Goal: Task Accomplishment & Management: Use online tool/utility

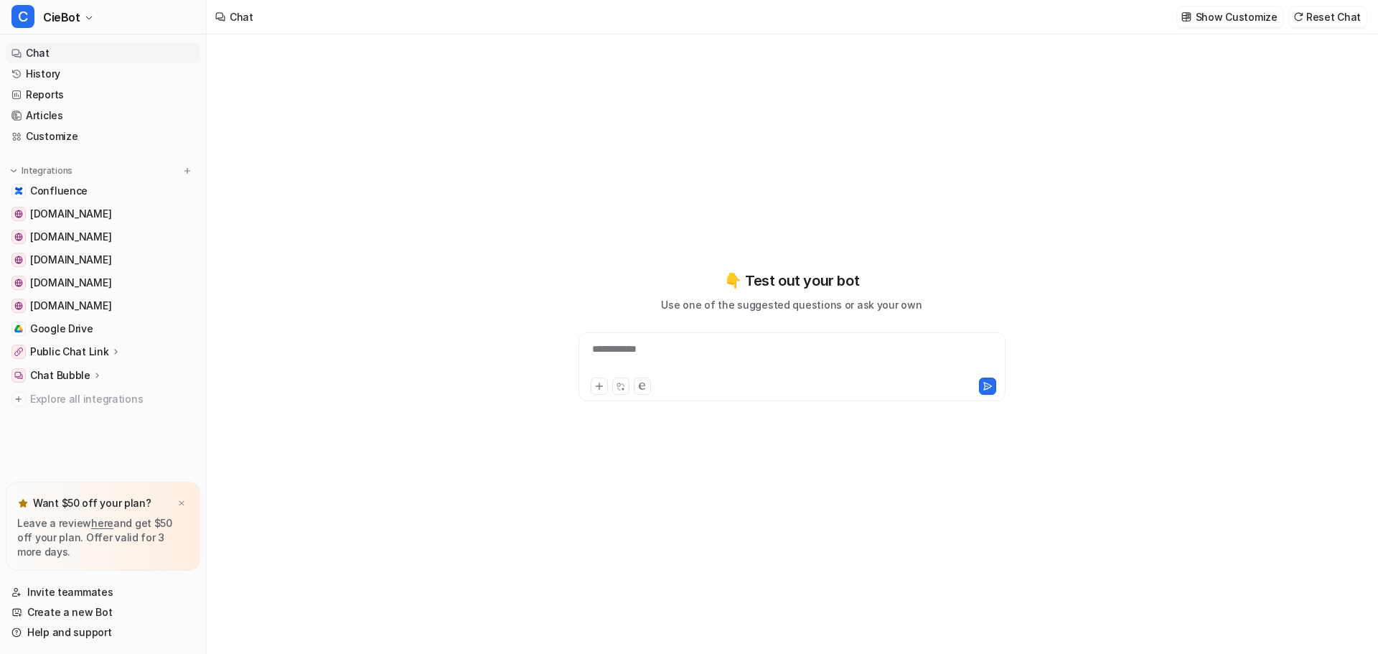
type textarea "**********"
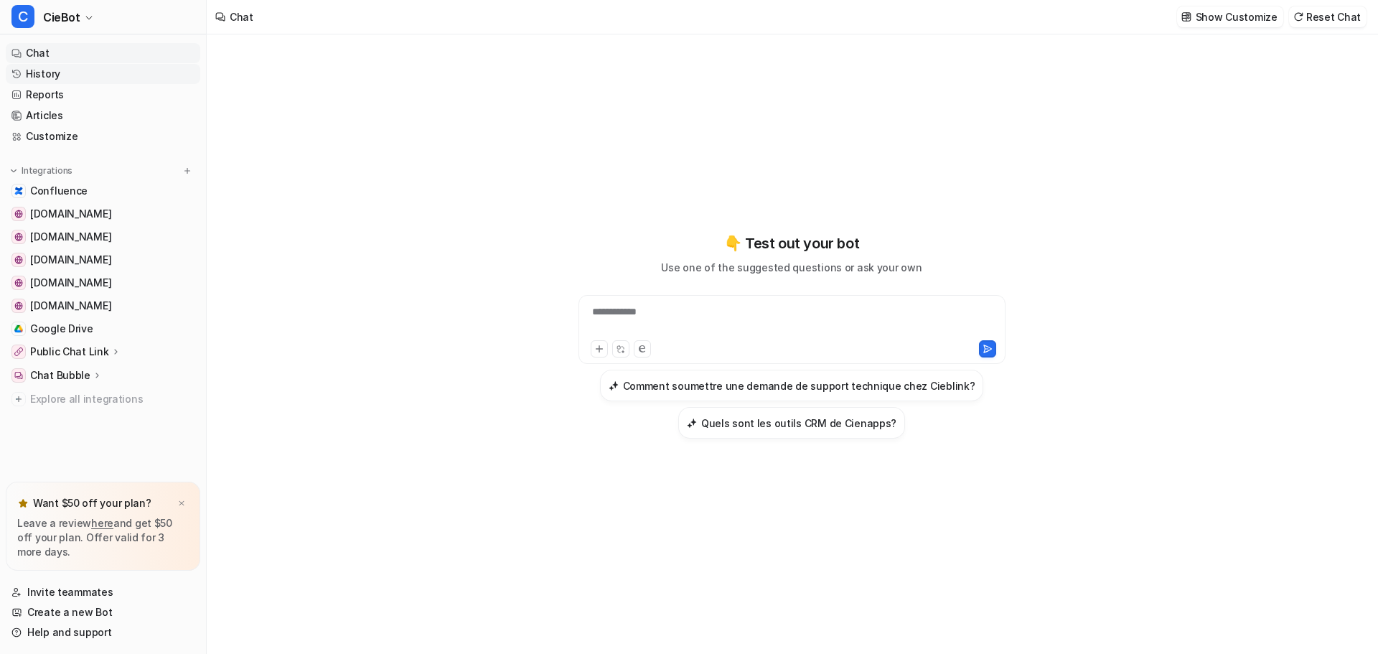
click at [67, 76] on link "History" at bounding box center [103, 74] width 194 height 20
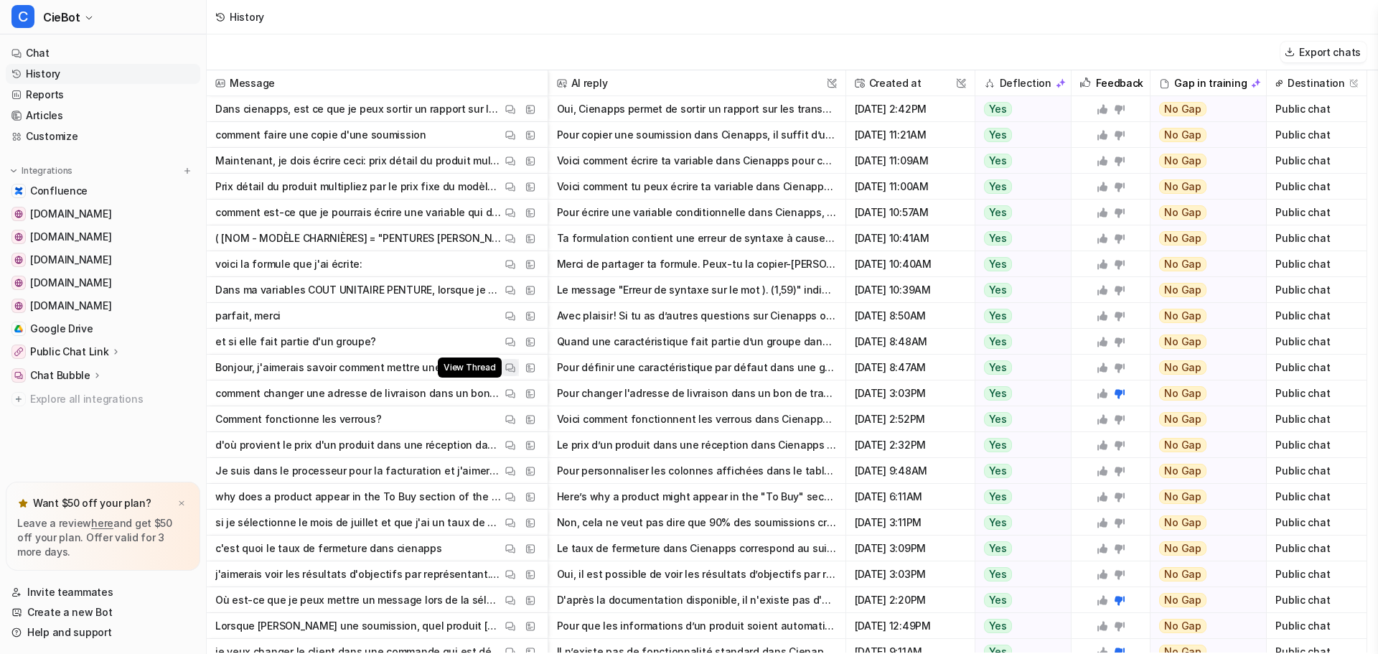
click at [510, 369] on img at bounding box center [510, 367] width 10 height 11
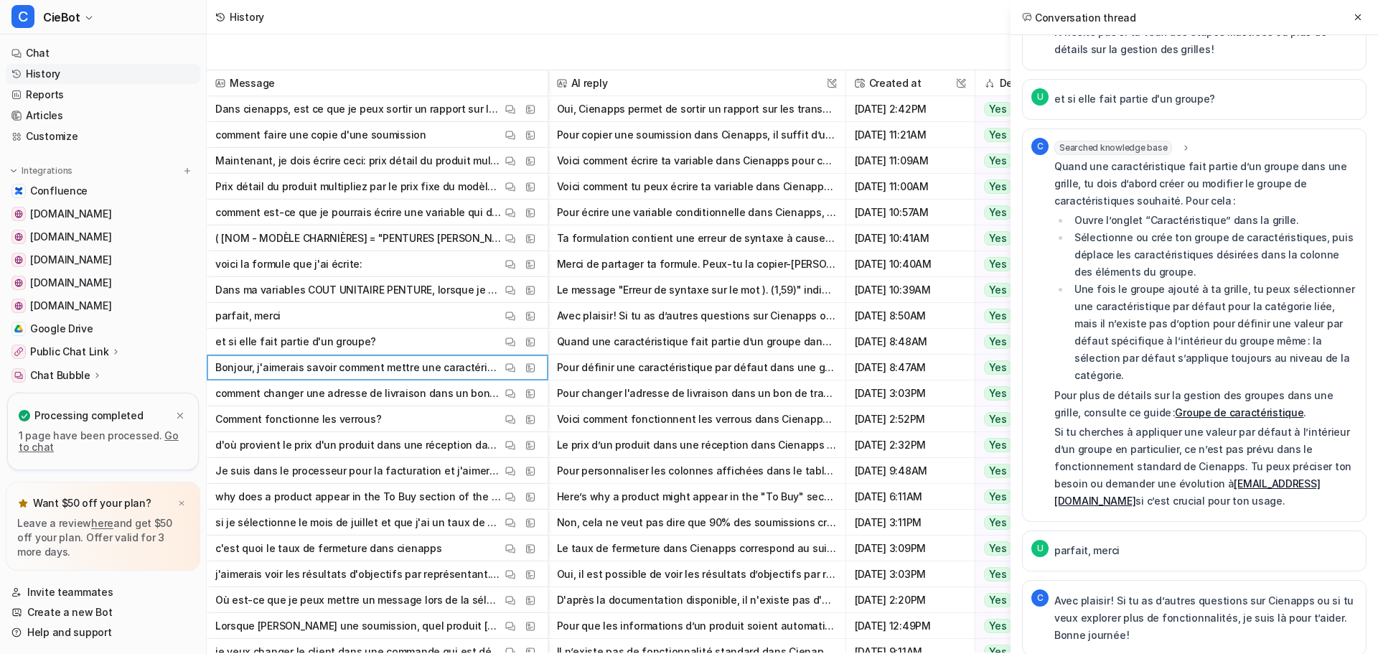
scroll to position [297, 0]
click at [514, 292] on img at bounding box center [510, 290] width 10 height 11
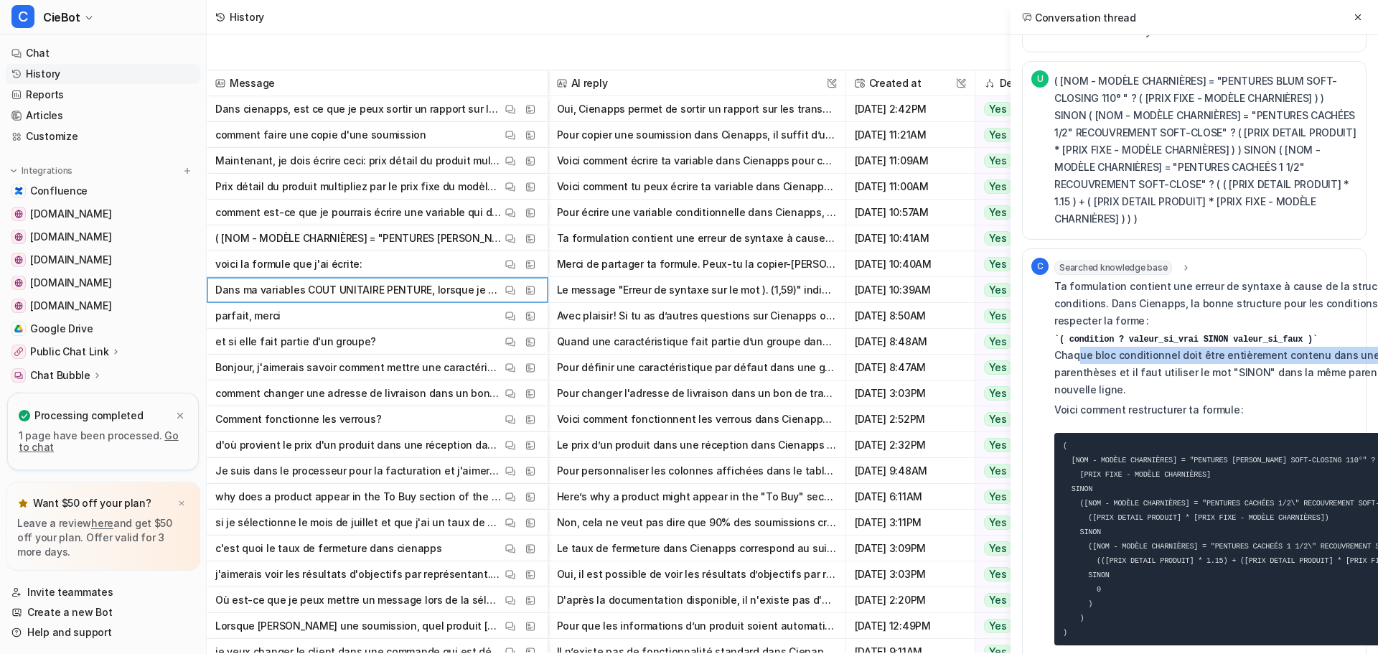
scroll to position [502, 98]
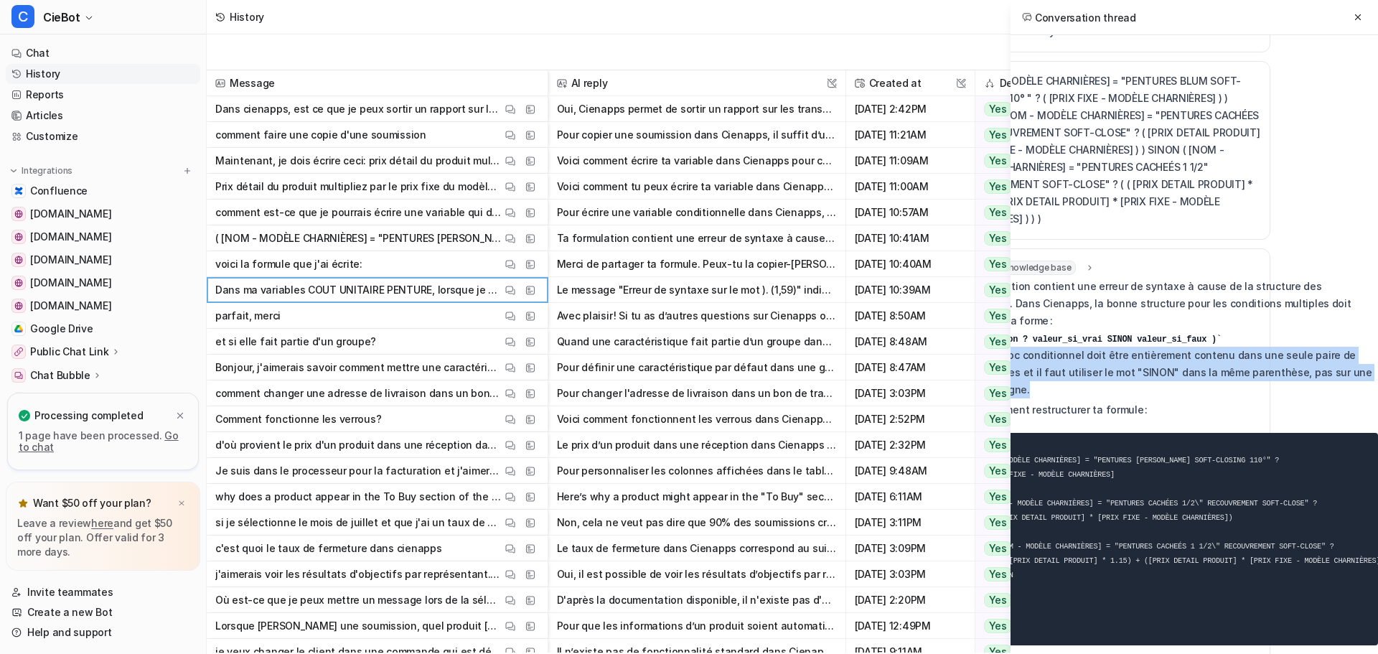
drag, startPoint x: 1076, startPoint y: 339, endPoint x: 1156, endPoint y: 367, distance: 84.2
click at [1156, 367] on p "Ta formulation contient une erreur de syntaxe à cause de la structure des condi…" at bounding box center [1168, 338] width 420 height 121
click at [1145, 380] on p "Ta formulation contient une erreur de syntaxe à cause de la structure des condi…" at bounding box center [1168, 338] width 420 height 121
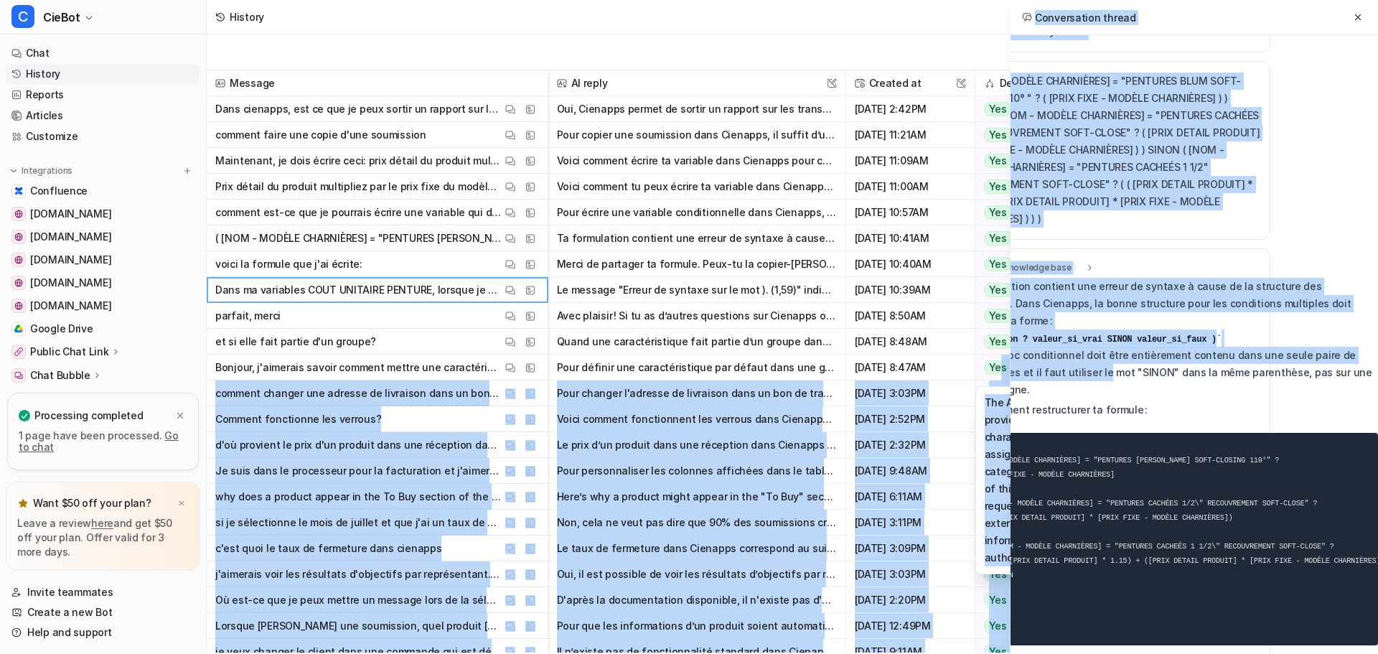
scroll to position [502, 0]
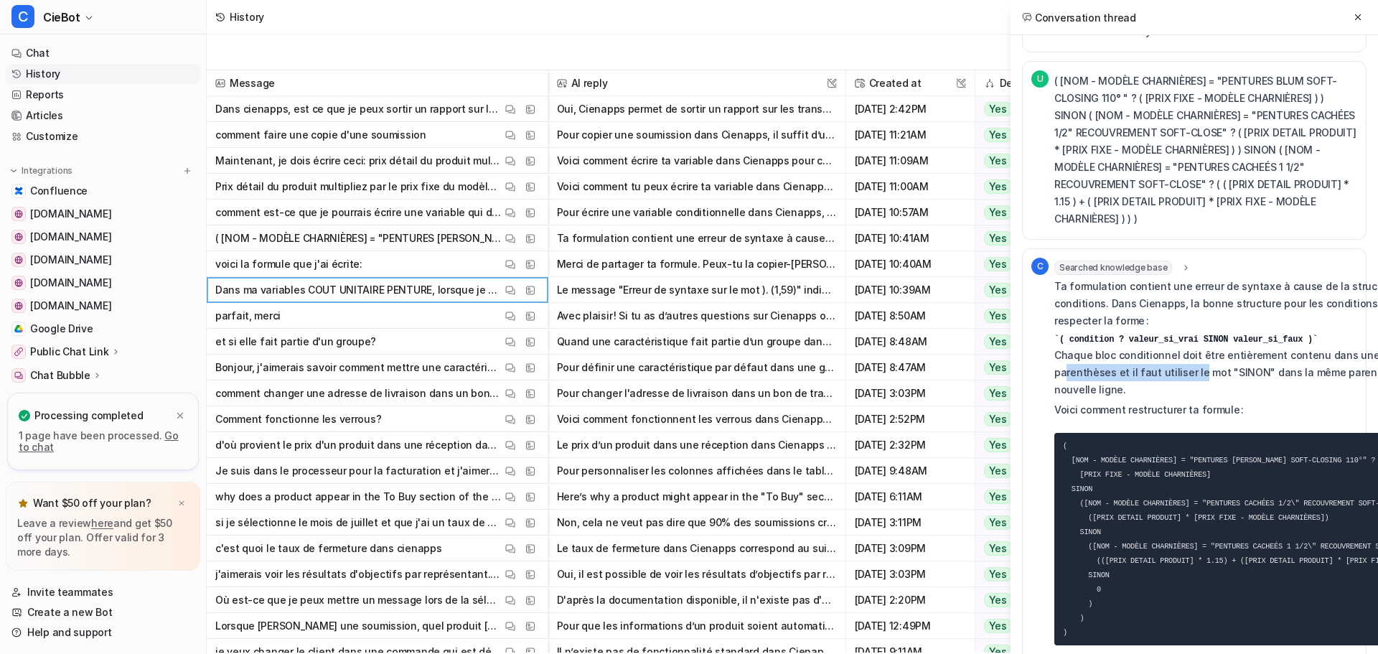
drag, startPoint x: 1080, startPoint y: 357, endPoint x: 1064, endPoint y: 360, distance: 16.0
click at [1064, 360] on p "Ta formulation contient une erreur de syntaxe à cause de la structure des condi…" at bounding box center [1264, 338] width 420 height 121
click at [1149, 380] on p "Ta formulation contient une erreur de syntaxe à cause de la structure des condi…" at bounding box center [1264, 338] width 420 height 121
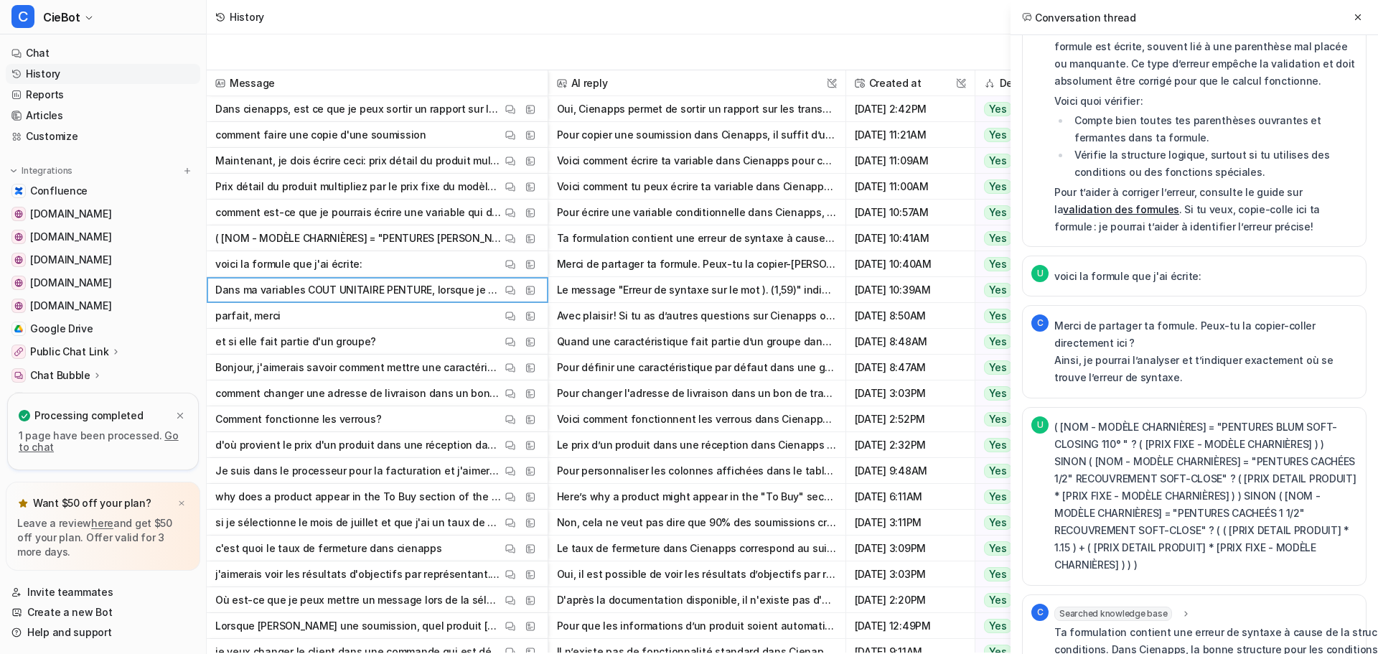
scroll to position [0, 0]
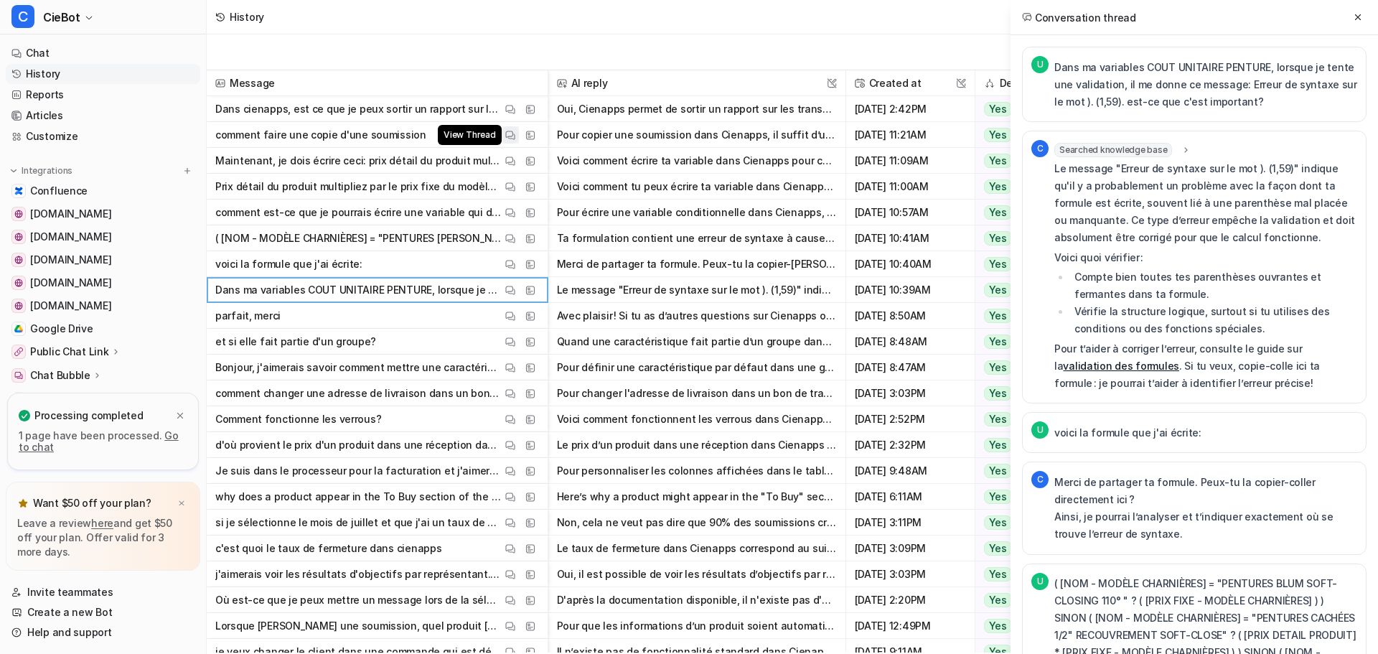
click at [512, 139] on img at bounding box center [510, 135] width 10 height 11
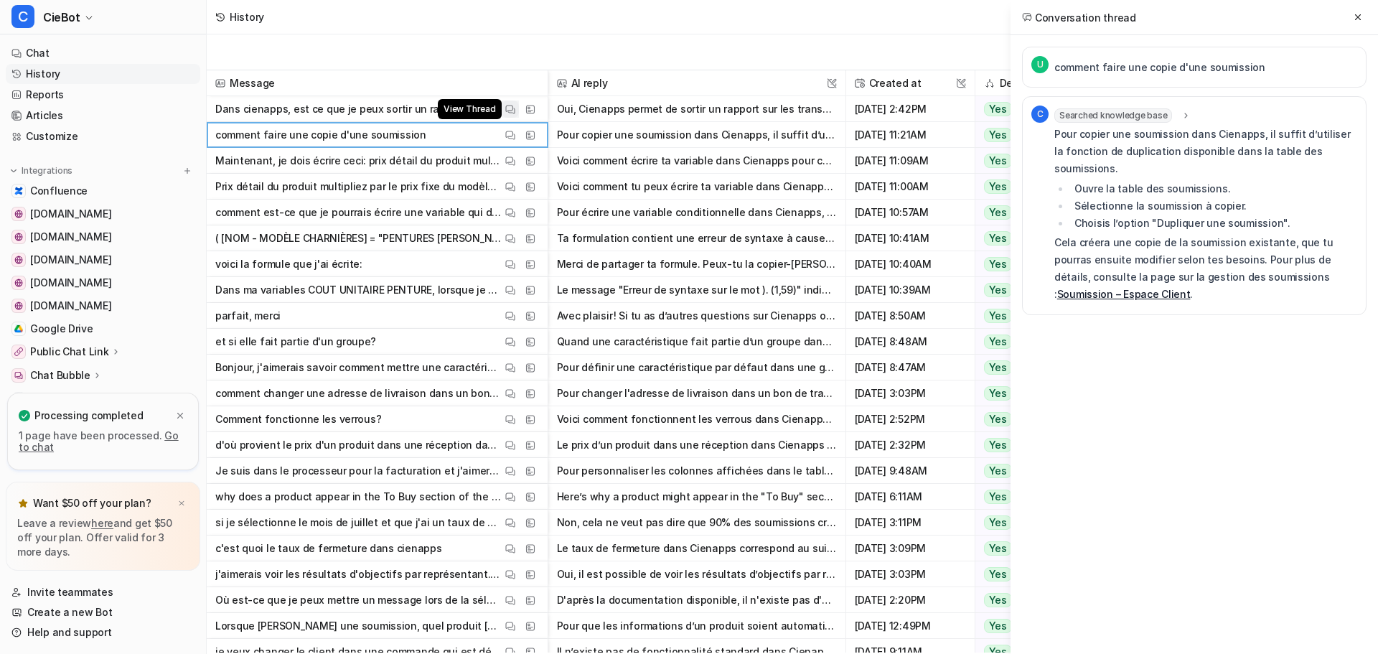
click at [506, 104] on img at bounding box center [510, 109] width 10 height 11
